Goal: Entertainment & Leisure: Consume media (video, audio)

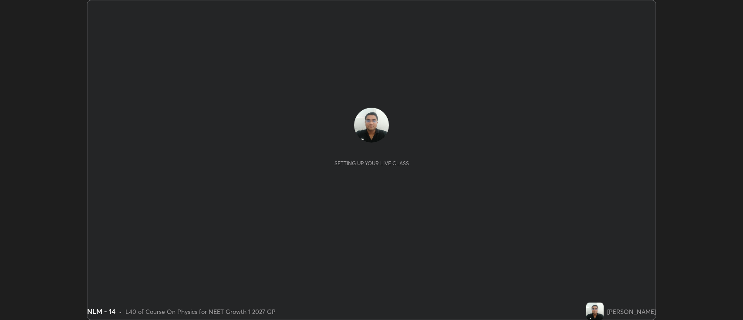
scroll to position [320, 743]
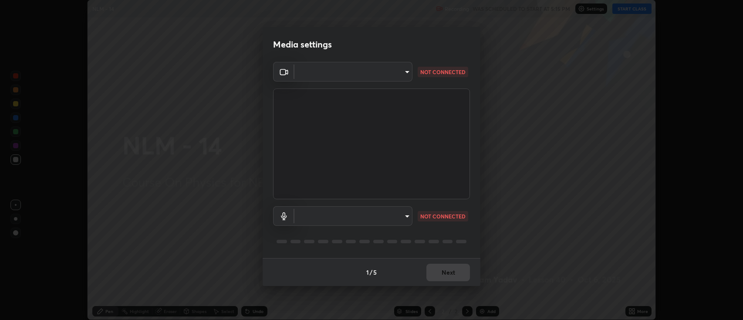
type input "3528efec02833288c34ab232e29dc1b898728e026cf3bfb96f453d63b846fc62"
type input "59cd71b39e3f87421b32276a4393f9d08f8d4183b9acfd65e72d5988036def2e"
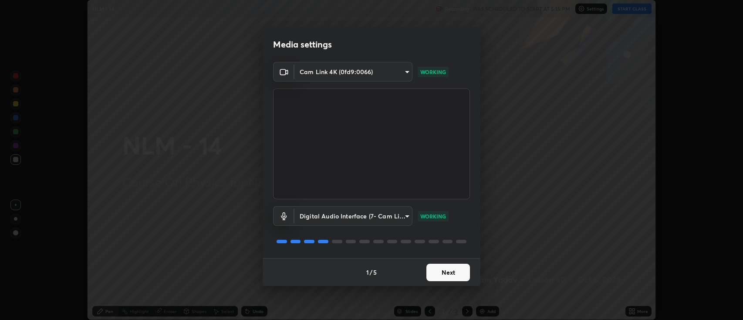
click at [440, 272] on button "Next" at bounding box center [449, 272] width 44 height 17
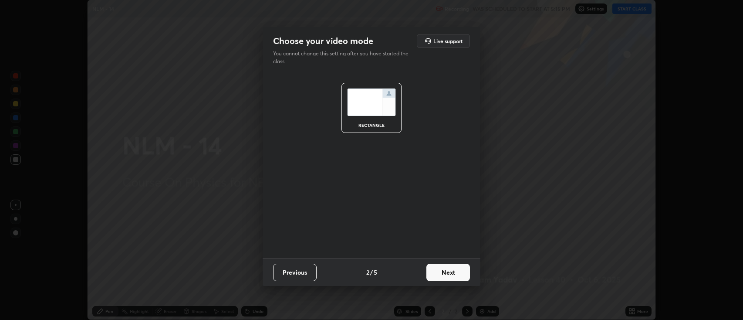
click at [439, 272] on button "Next" at bounding box center [449, 272] width 44 height 17
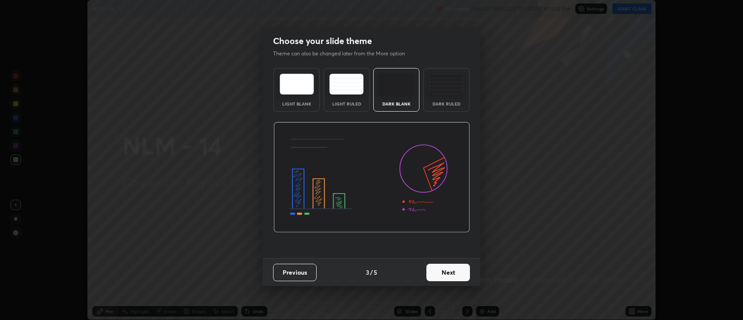
click at [440, 272] on button "Next" at bounding box center [449, 272] width 44 height 17
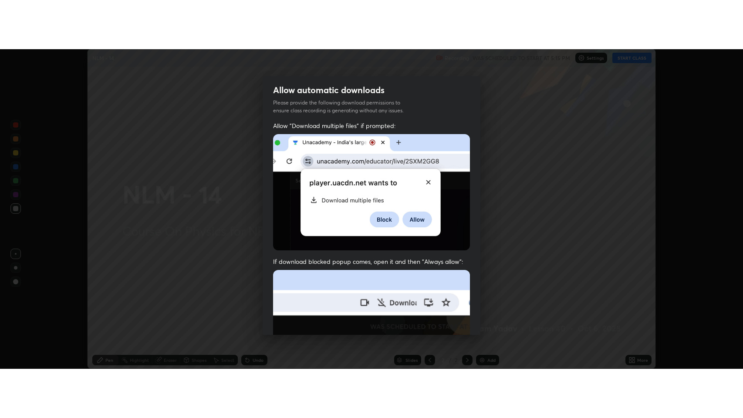
scroll to position [177, 0]
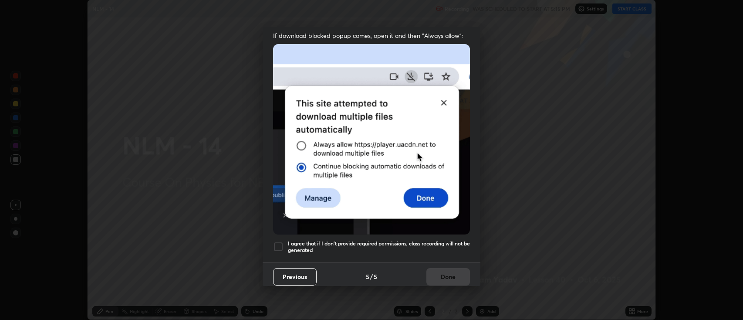
click at [277, 244] on div at bounding box center [278, 246] width 10 height 10
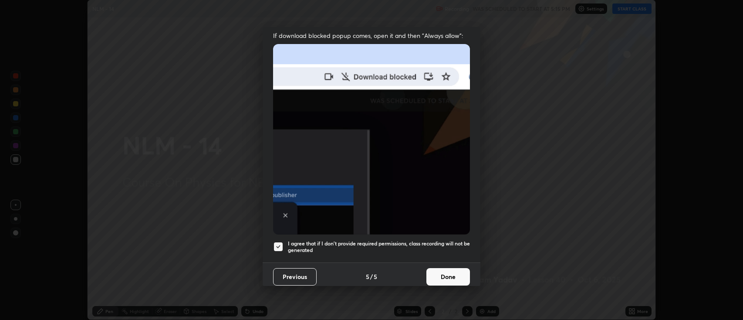
click at [434, 271] on button "Done" at bounding box center [449, 276] width 44 height 17
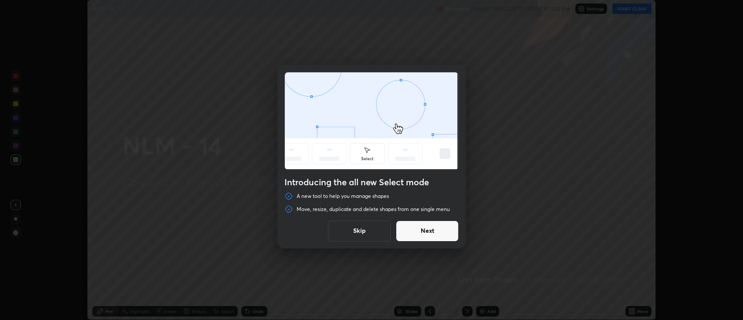
click at [437, 234] on button "Next" at bounding box center [427, 230] width 63 height 21
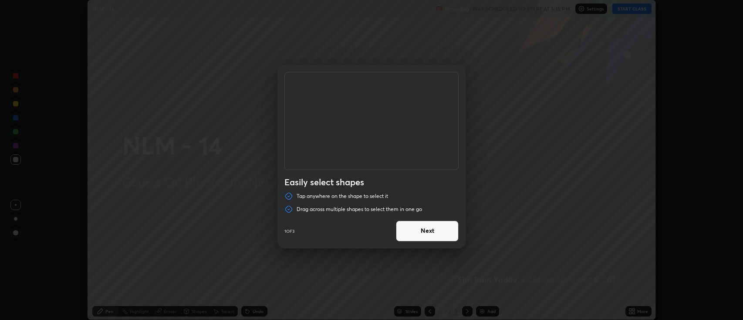
click at [434, 230] on button "Next" at bounding box center [427, 230] width 63 height 21
click at [437, 229] on button "Next" at bounding box center [427, 230] width 63 height 21
click at [446, 234] on button "Done" at bounding box center [427, 230] width 63 height 21
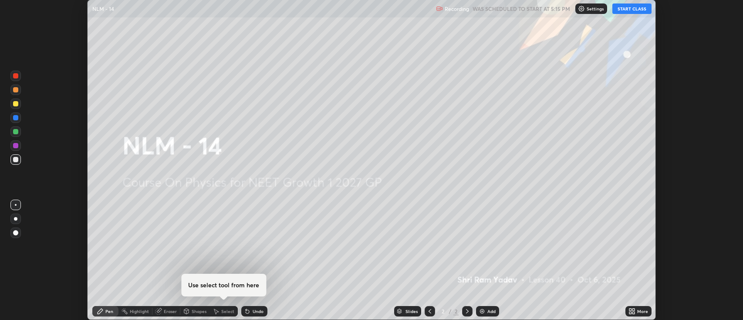
click at [627, 10] on button "START CLASS" at bounding box center [632, 8] width 39 height 10
click at [630, 310] on icon at bounding box center [631, 309] width 2 height 2
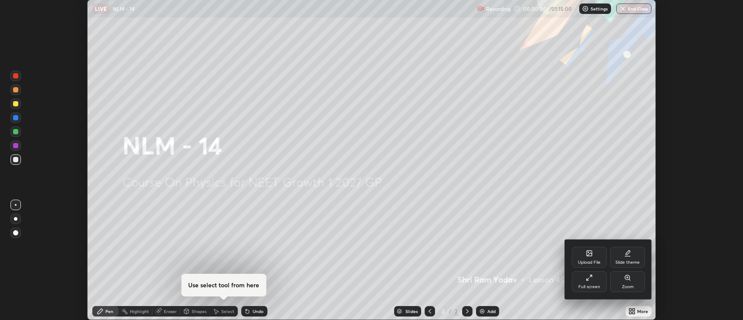
click at [592, 277] on icon at bounding box center [589, 277] width 7 height 7
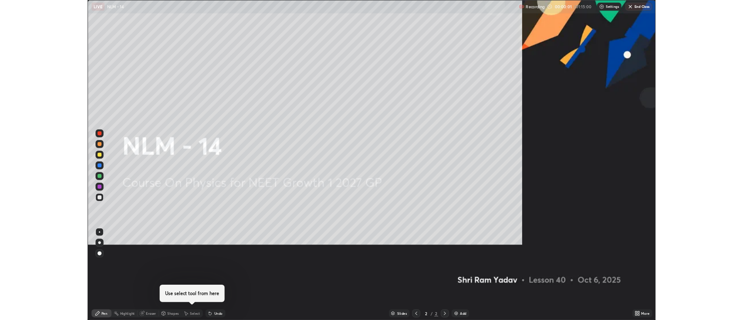
scroll to position [418, 743]
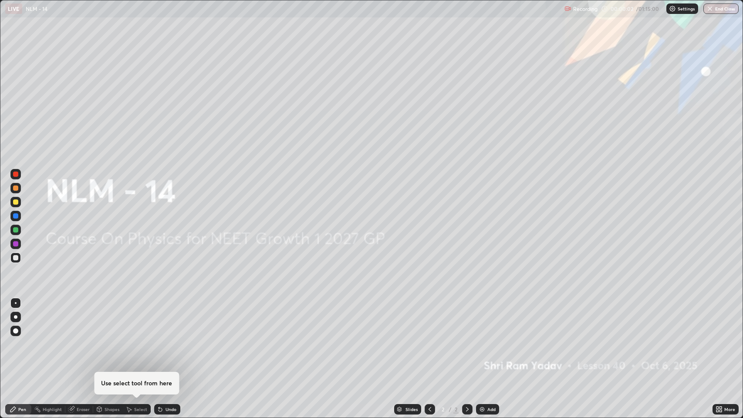
click at [491, 319] on div "Add" at bounding box center [491, 409] width 8 height 4
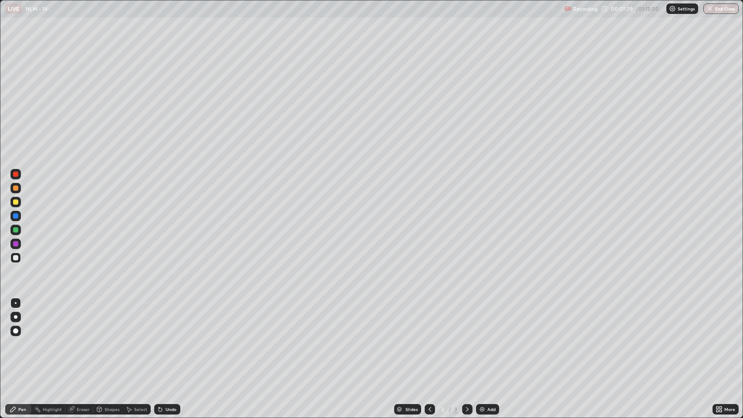
click at [16, 202] on div at bounding box center [15, 202] width 5 height 5
click at [14, 258] on div at bounding box center [15, 257] width 5 height 5
click at [169, 319] on div "Undo" at bounding box center [171, 409] width 11 height 4
click at [159, 319] on icon at bounding box center [160, 409] width 3 height 3
click at [484, 319] on img at bounding box center [482, 409] width 7 height 7
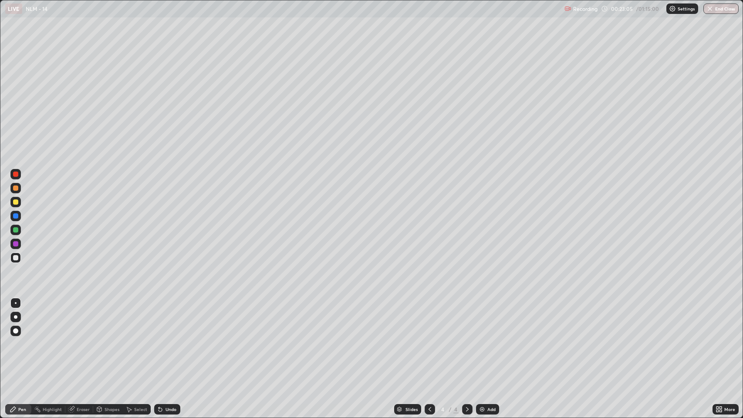
click at [164, 319] on div "Undo" at bounding box center [167, 409] width 26 height 10
click at [486, 319] on div "Add" at bounding box center [487, 409] width 23 height 10
click at [167, 319] on div "Undo" at bounding box center [171, 409] width 11 height 4
click at [167, 319] on div "Undo" at bounding box center [167, 409] width 26 height 10
click at [165, 319] on div "Undo" at bounding box center [167, 409] width 26 height 10
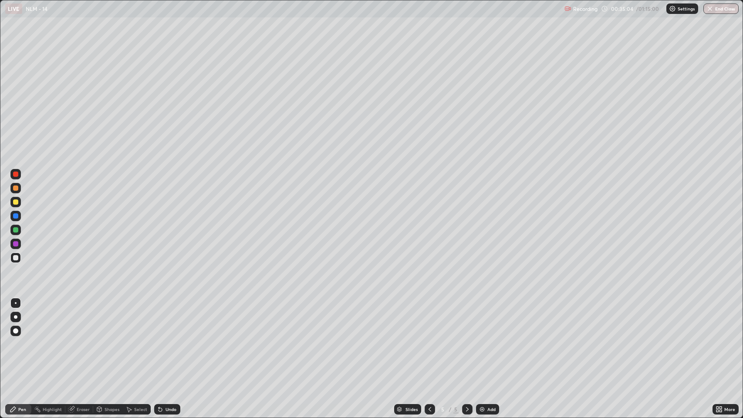
click at [164, 319] on div "Undo" at bounding box center [167, 409] width 26 height 10
click at [490, 319] on div "Add" at bounding box center [491, 409] width 8 height 4
click at [484, 319] on img at bounding box center [482, 409] width 7 height 7
click at [16, 202] on div at bounding box center [15, 202] width 5 height 5
click at [16, 260] on div at bounding box center [15, 257] width 5 height 5
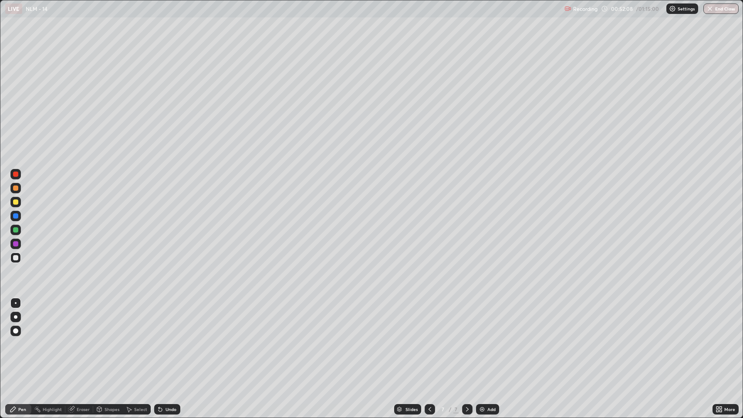
click at [484, 319] on img at bounding box center [482, 409] width 7 height 7
click at [714, 9] on button "End Class" at bounding box center [721, 8] width 35 height 10
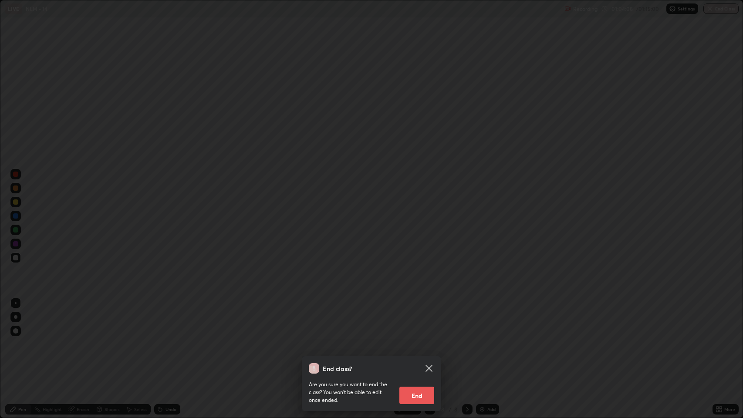
click at [413, 319] on button "End" at bounding box center [416, 395] width 35 height 17
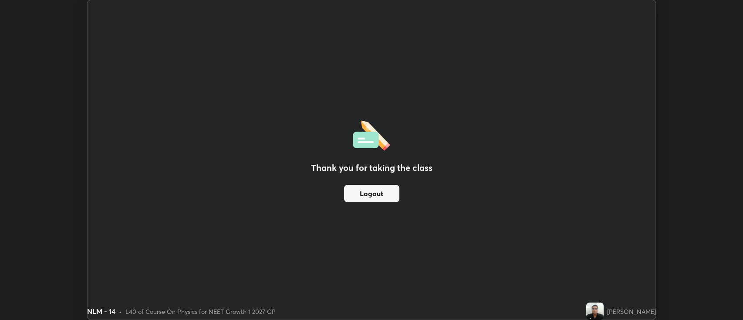
scroll to position [43245, 42822]
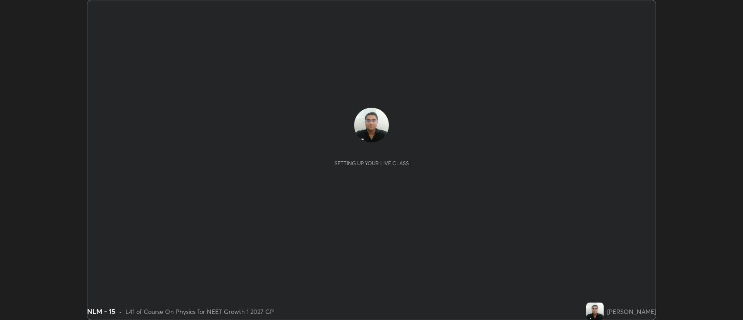
scroll to position [320, 743]
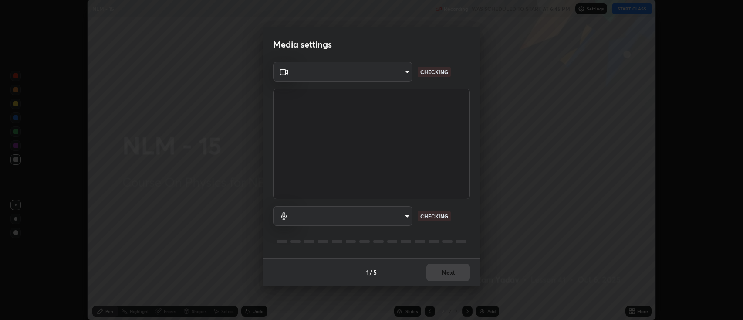
type input "3528efec02833288c34ab232e29dc1b898728e026cf3bfb96f453d63b846fc62"
type input "59cd71b39e3f87421b32276a4393f9d08f8d4183b9acfd65e72d5988036def2e"
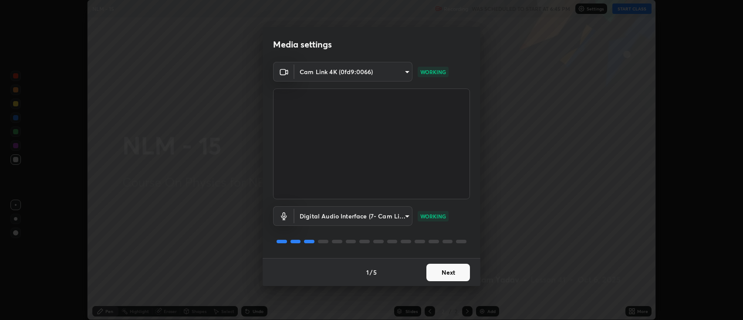
click at [456, 276] on button "Next" at bounding box center [449, 272] width 44 height 17
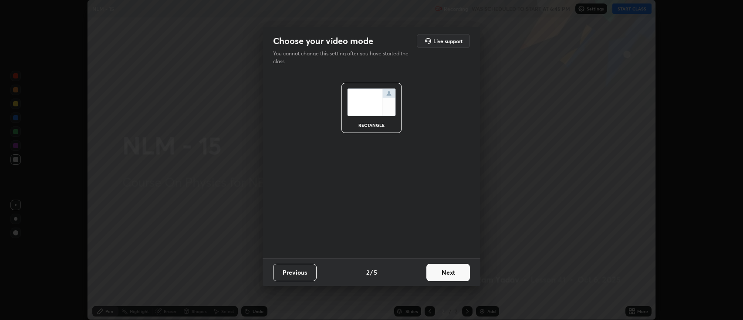
click at [456, 275] on button "Next" at bounding box center [449, 272] width 44 height 17
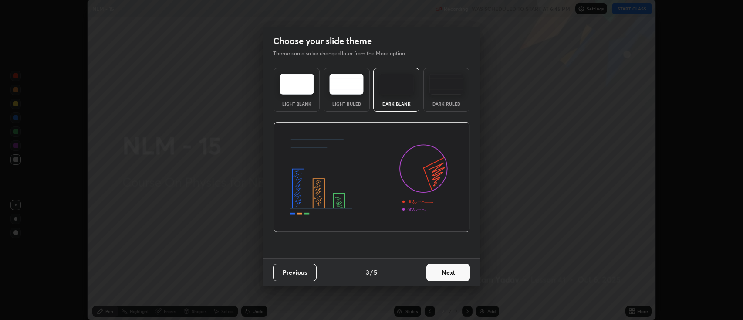
click at [457, 274] on button "Next" at bounding box center [449, 272] width 44 height 17
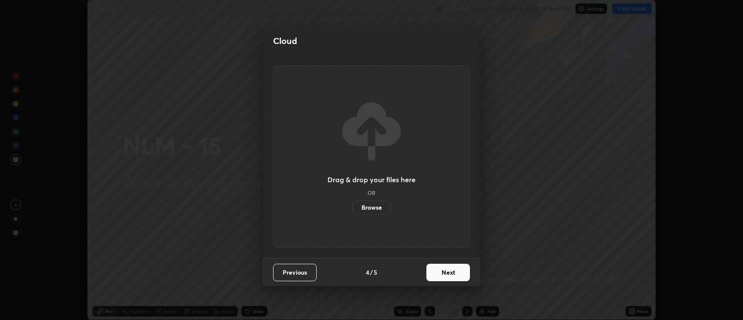
click at [451, 273] on button "Next" at bounding box center [449, 272] width 44 height 17
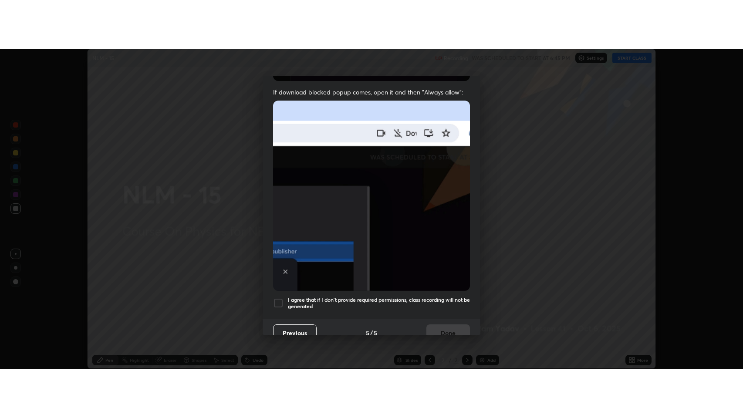
scroll to position [177, 0]
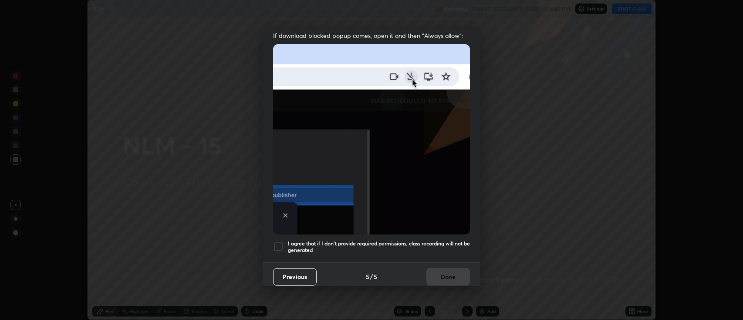
click at [280, 244] on div at bounding box center [278, 246] width 10 height 10
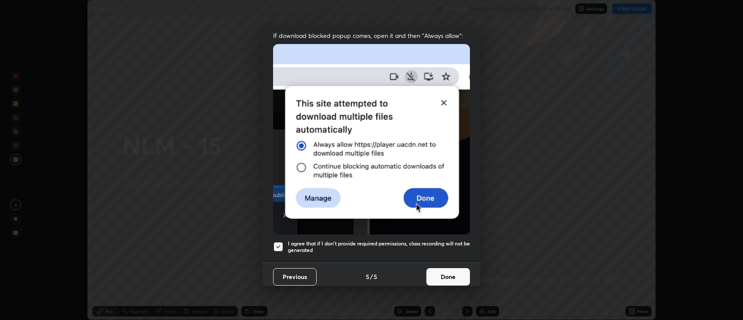
click at [436, 268] on button "Done" at bounding box center [449, 276] width 44 height 17
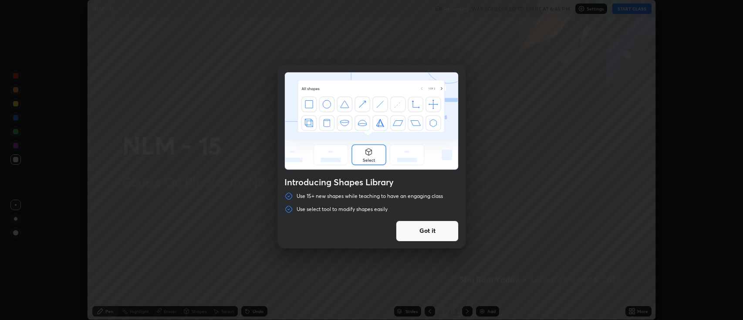
click at [436, 236] on button "Got it" at bounding box center [427, 230] width 63 height 21
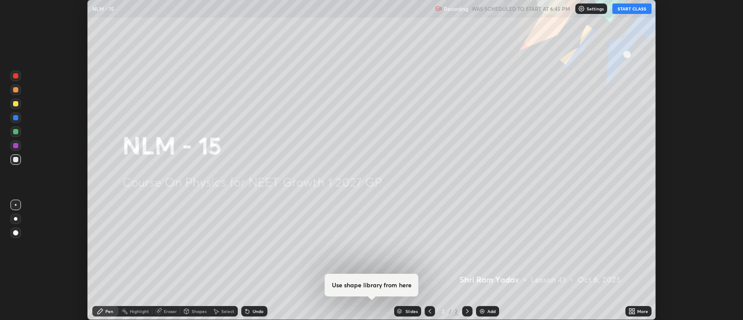
click at [436, 230] on div at bounding box center [371, 160] width 743 height 320
click at [635, 7] on button "START CLASS" at bounding box center [632, 8] width 39 height 10
click at [484, 311] on img at bounding box center [482, 311] width 7 height 7
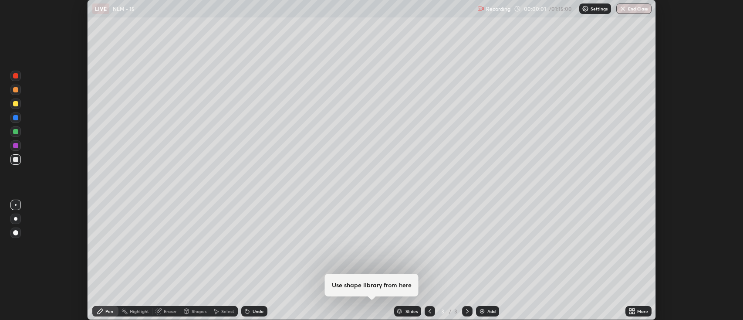
click at [630, 310] on icon at bounding box center [631, 309] width 2 height 2
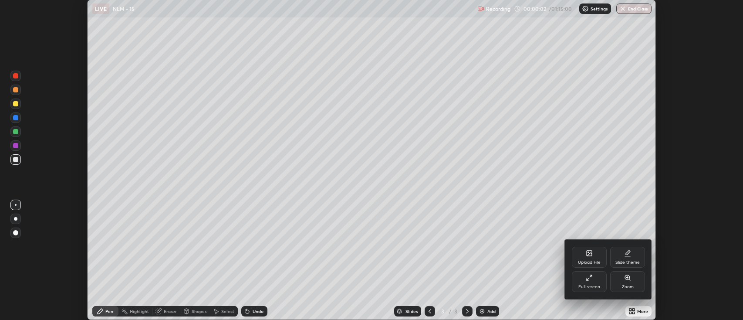
click at [588, 286] on div "Full screen" at bounding box center [590, 286] width 22 height 4
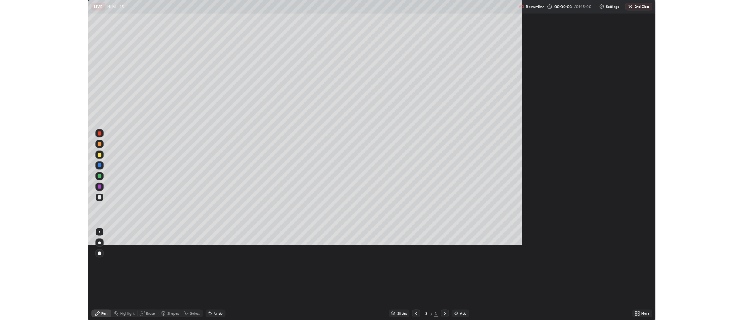
scroll to position [418, 743]
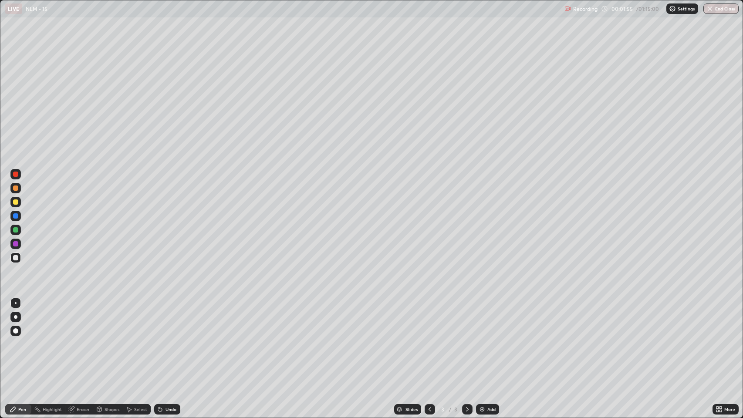
click at [17, 188] on div at bounding box center [15, 188] width 5 height 5
click at [14, 257] on div at bounding box center [15, 257] width 5 height 5
click at [481, 319] on img at bounding box center [482, 409] width 7 height 7
click at [16, 201] on div at bounding box center [15, 202] width 5 height 5
click at [16, 258] on div at bounding box center [15, 257] width 5 height 5
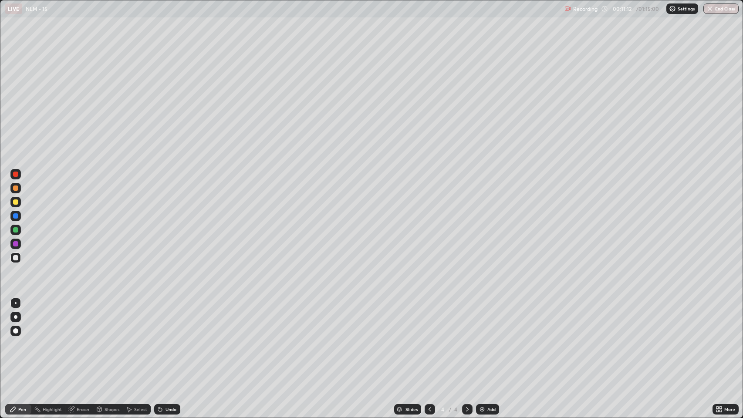
click at [16, 188] on div at bounding box center [15, 188] width 5 height 5
click at [484, 319] on img at bounding box center [482, 409] width 7 height 7
click at [16, 259] on div at bounding box center [15, 257] width 5 height 5
click at [14, 190] on div at bounding box center [15, 188] width 5 height 5
click at [18, 257] on div at bounding box center [15, 257] width 5 height 5
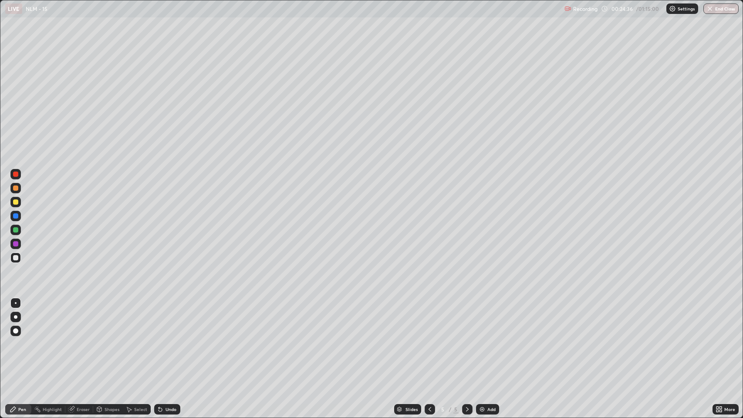
click at [481, 319] on img at bounding box center [482, 409] width 7 height 7
click at [164, 319] on div "Undo" at bounding box center [167, 409] width 26 height 10
click at [486, 319] on div "Add" at bounding box center [487, 409] width 23 height 10
click at [16, 202] on div at bounding box center [15, 202] width 5 height 5
click at [18, 244] on div at bounding box center [15, 243] width 5 height 5
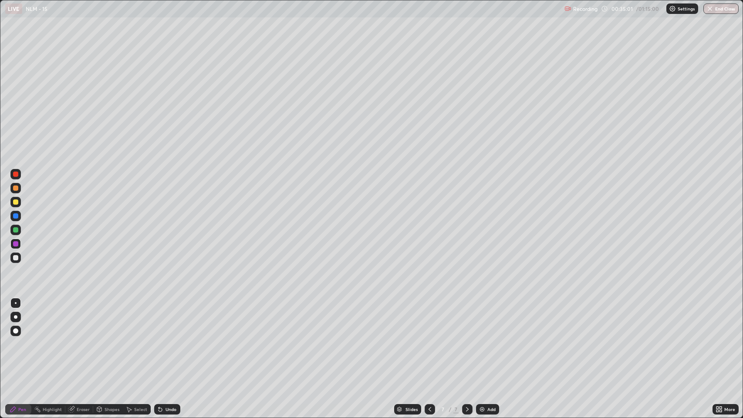
click at [16, 230] on div at bounding box center [15, 229] width 5 height 5
click at [15, 173] on div at bounding box center [15, 174] width 5 height 5
click at [15, 259] on div at bounding box center [15, 257] width 5 height 5
click at [483, 319] on img at bounding box center [482, 409] width 7 height 7
click at [173, 319] on div "Undo" at bounding box center [167, 409] width 26 height 10
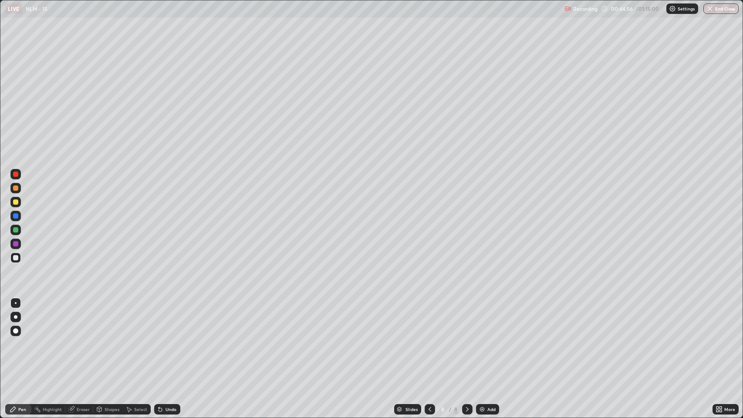
click at [16, 176] on div at bounding box center [15, 174] width 5 height 5
click at [164, 319] on div "Undo" at bounding box center [167, 409] width 26 height 10
click at [159, 319] on icon at bounding box center [160, 409] width 3 height 3
click at [167, 319] on div "Undo" at bounding box center [167, 409] width 26 height 10
click at [169, 319] on div "Undo" at bounding box center [171, 409] width 11 height 4
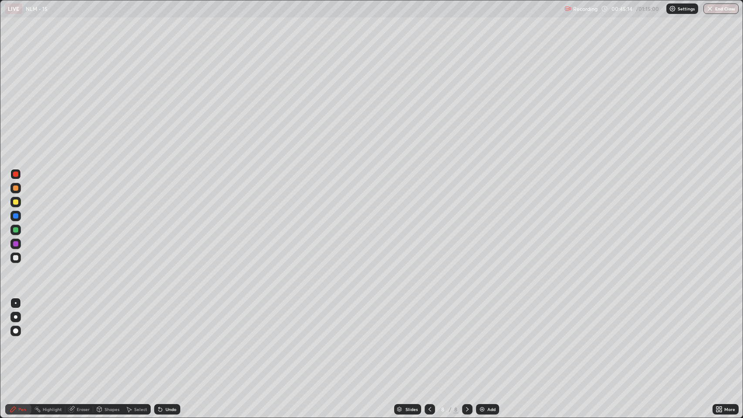
click at [169, 319] on div "Undo" at bounding box center [171, 409] width 11 height 4
click at [167, 319] on div "Undo" at bounding box center [171, 409] width 11 height 4
click at [16, 260] on div at bounding box center [15, 257] width 5 height 5
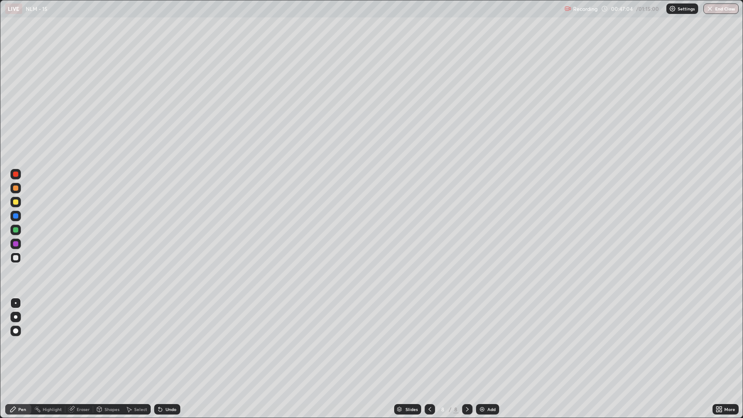
click at [166, 319] on div "Undo" at bounding box center [171, 409] width 11 height 4
click at [485, 319] on div "Add" at bounding box center [487, 409] width 23 height 10
click at [164, 319] on div "Undo" at bounding box center [167, 409] width 26 height 10
click at [166, 319] on div "Undo" at bounding box center [171, 409] width 11 height 4
click at [165, 319] on div "Undo" at bounding box center [167, 409] width 26 height 10
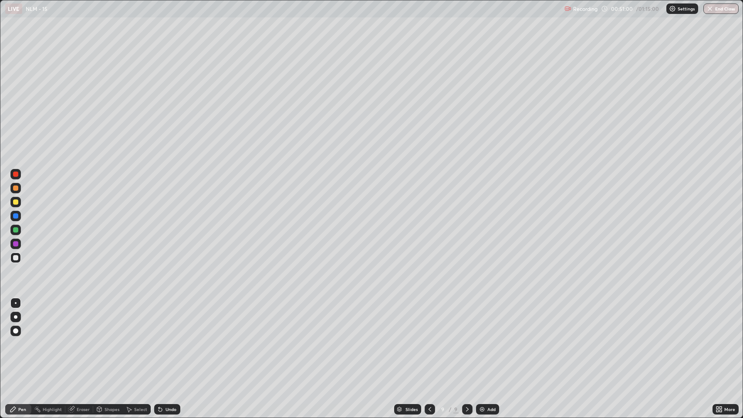
click at [167, 319] on div "Undo" at bounding box center [171, 409] width 11 height 4
click at [481, 319] on img at bounding box center [482, 409] width 7 height 7
click at [490, 319] on div "Add" at bounding box center [491, 409] width 8 height 4
click at [17, 189] on div at bounding box center [15, 188] width 5 height 5
click at [168, 319] on div "Undo" at bounding box center [167, 409] width 26 height 10
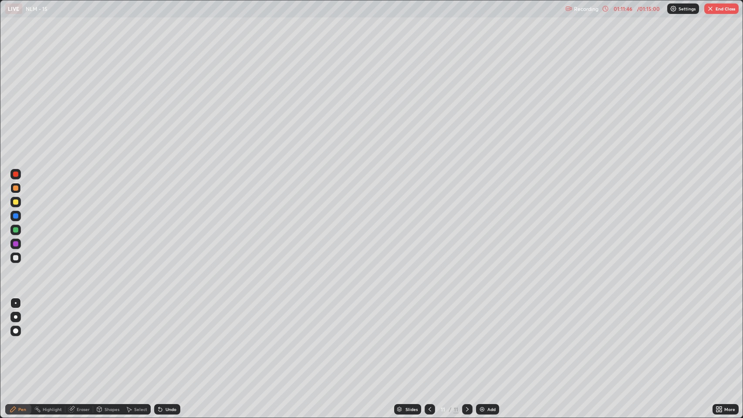
click at [710, 9] on img "button" at bounding box center [710, 8] width 7 height 7
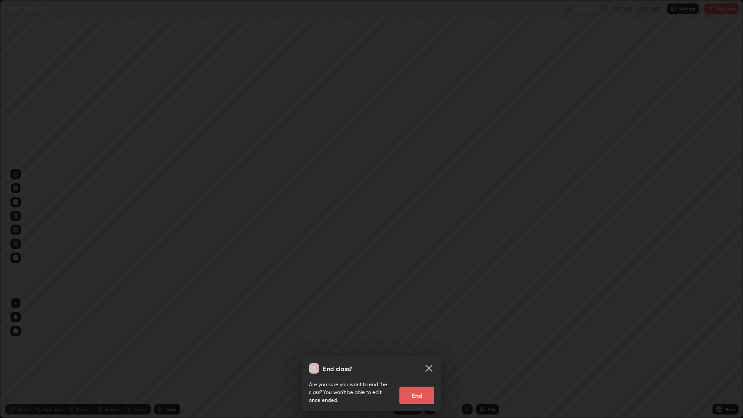
click at [416, 319] on button "End" at bounding box center [416, 395] width 35 height 17
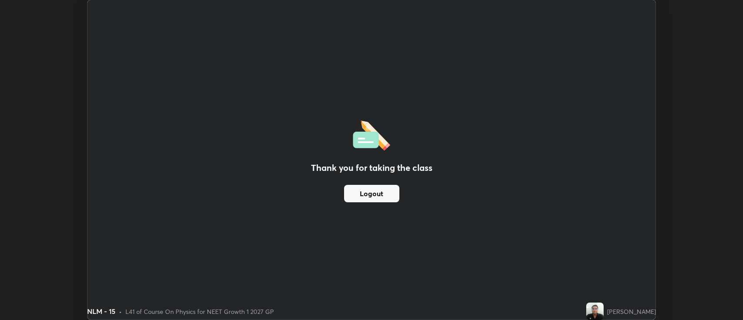
scroll to position [43245, 42822]
